Goal: Complete application form

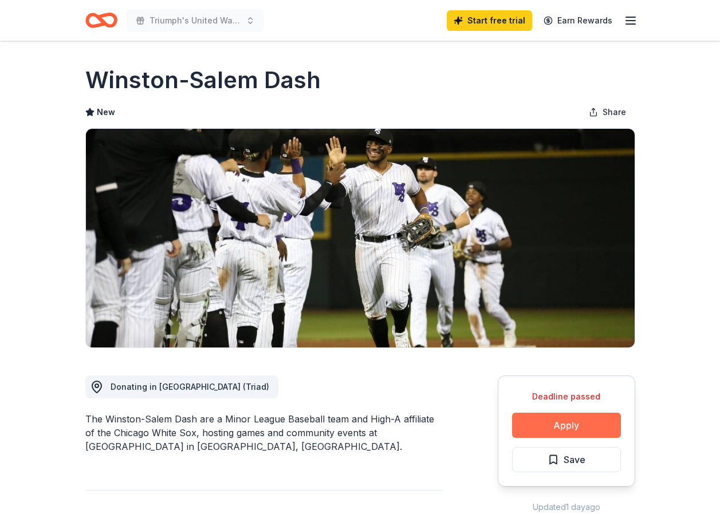
click at [532, 421] on button "Apply" at bounding box center [566, 425] width 109 height 25
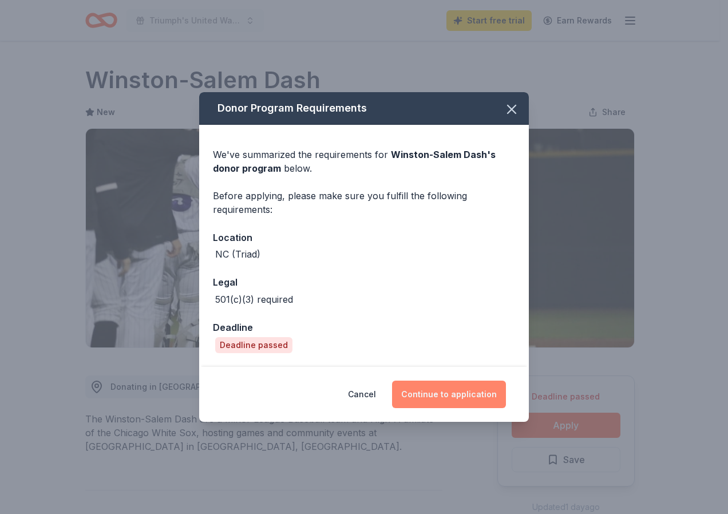
click at [459, 395] on button "Continue to application" at bounding box center [449, 394] width 114 height 27
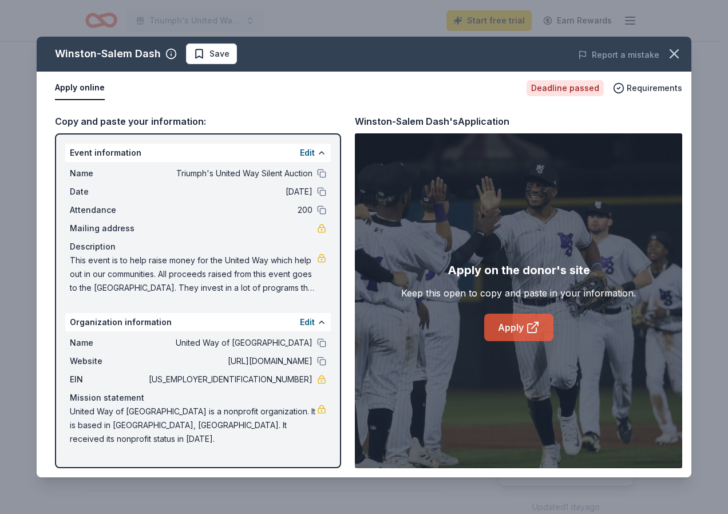
click at [509, 332] on link "Apply" at bounding box center [518, 327] width 69 height 27
click at [671, 54] on icon "button" at bounding box center [675, 54] width 16 height 16
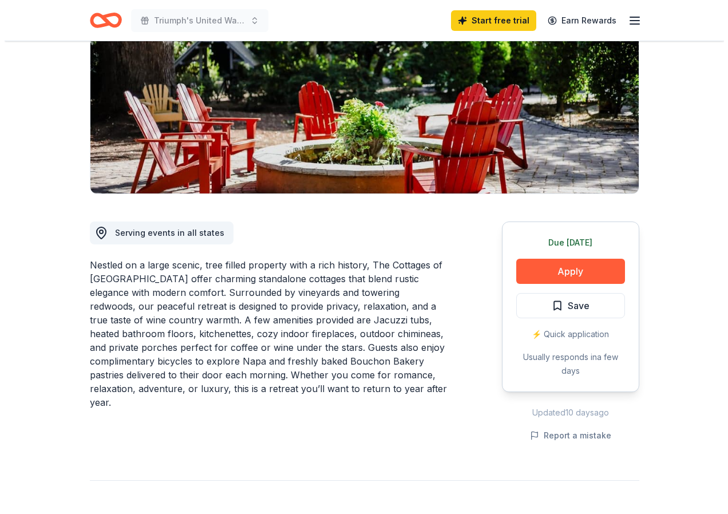
scroll to position [172, 0]
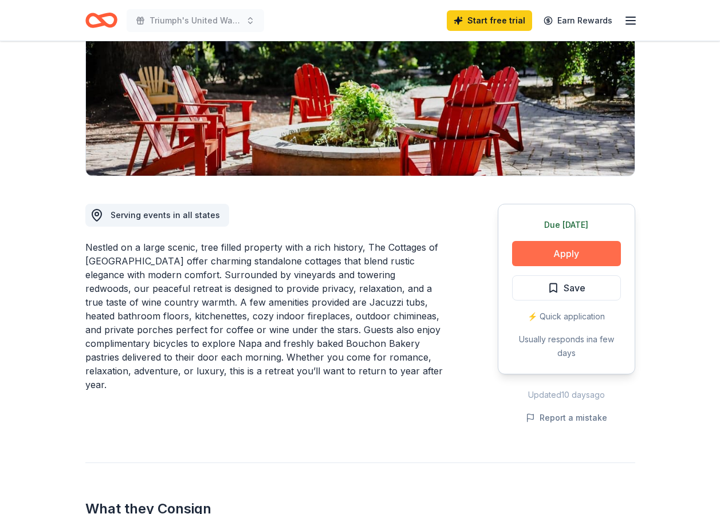
click at [572, 255] on button "Apply" at bounding box center [566, 253] width 109 height 25
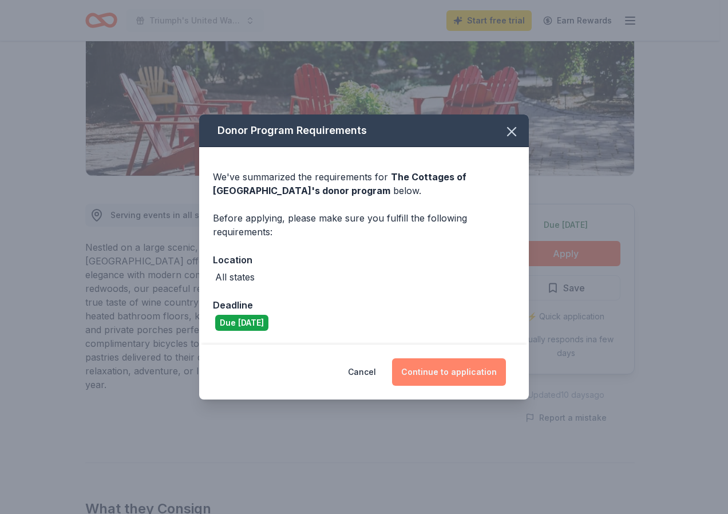
click at [467, 376] on button "Continue to application" at bounding box center [449, 371] width 114 height 27
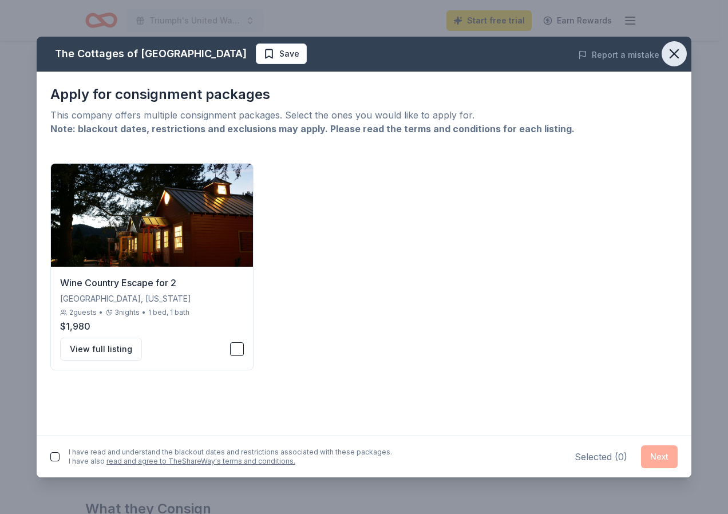
click at [673, 53] on icon "button" at bounding box center [675, 54] width 8 height 8
